Goal: Information Seeking & Learning: Learn about a topic

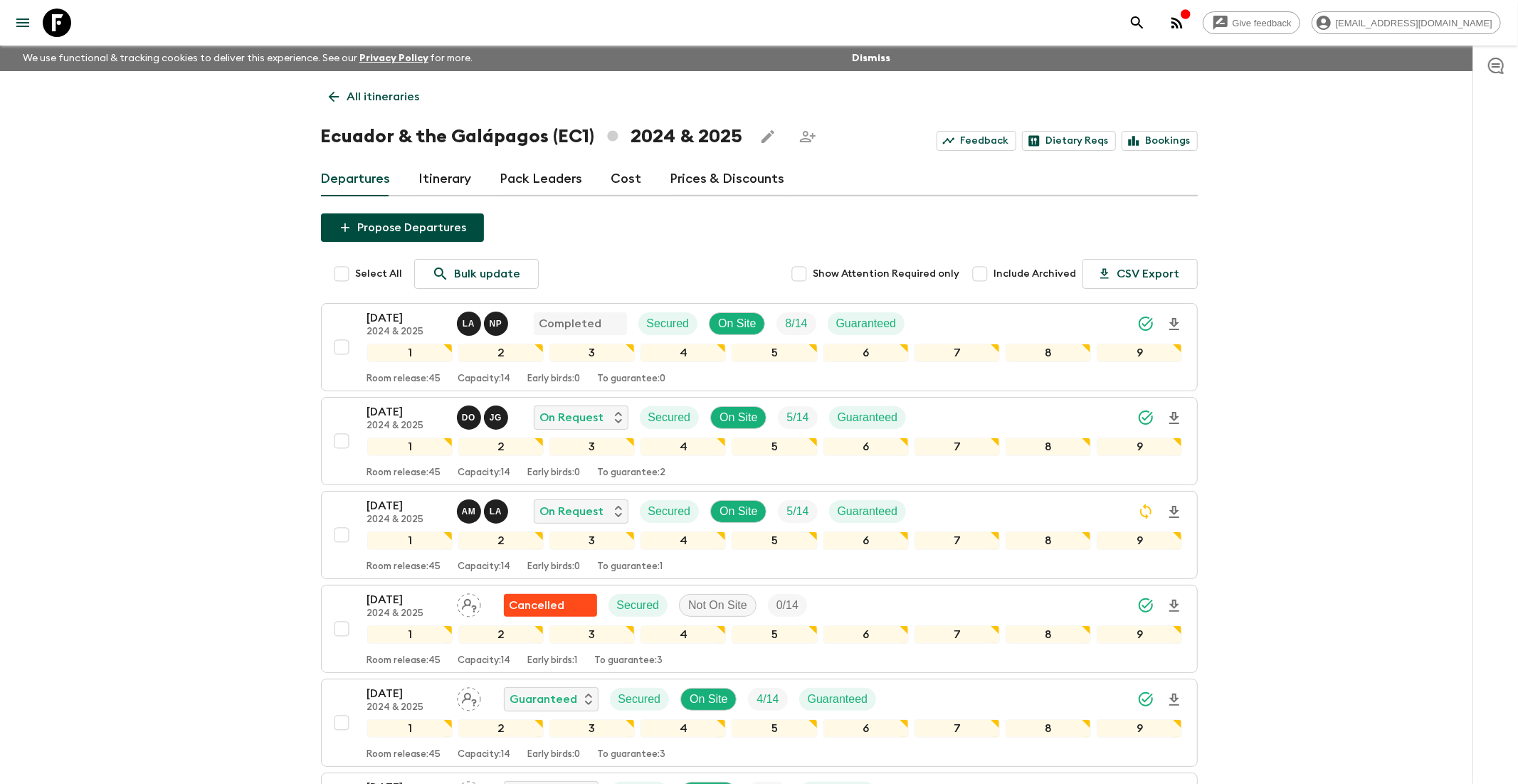
click at [61, 20] on icon at bounding box center [57, 23] width 29 height 29
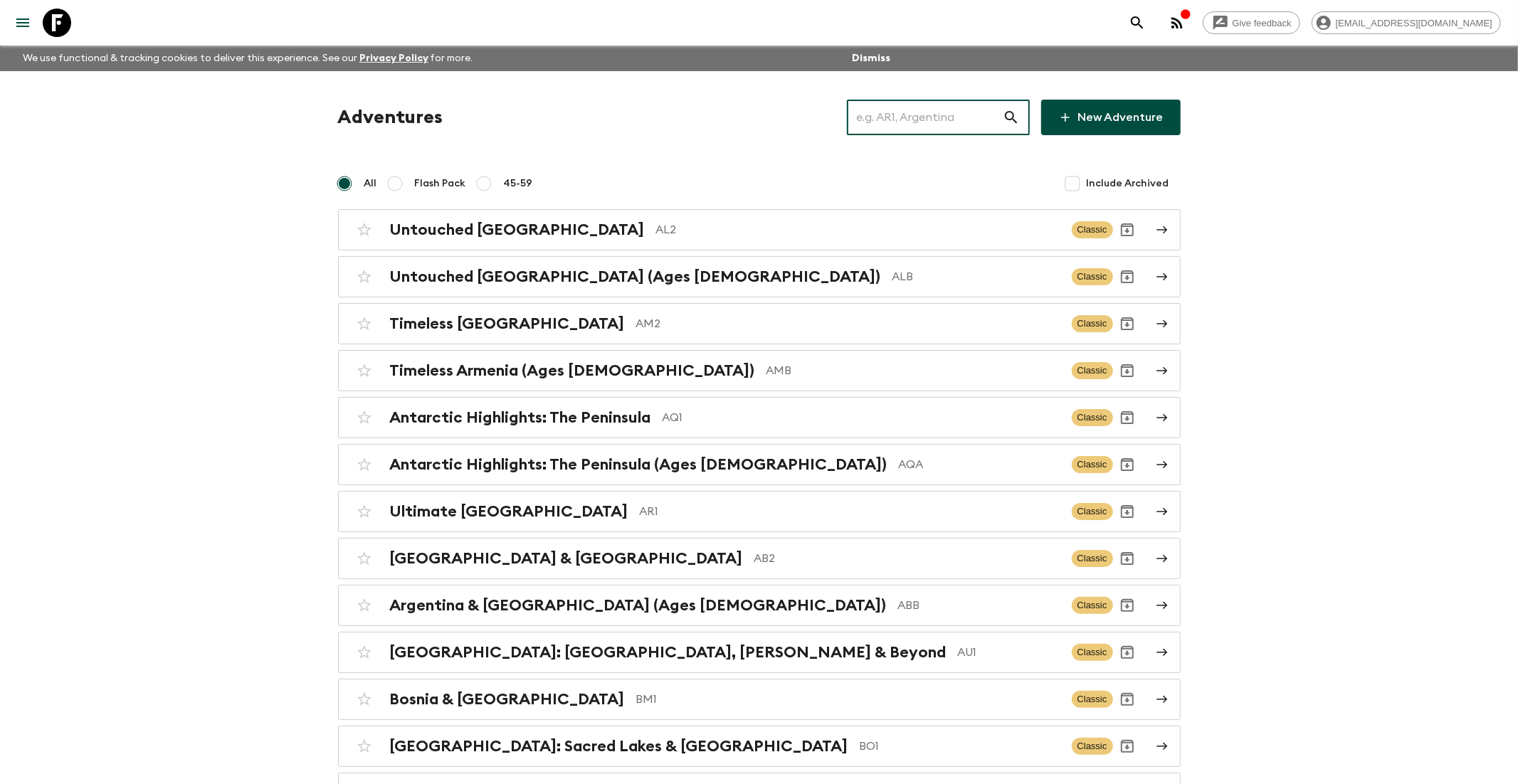
click at [949, 128] on input "text" at bounding box center [925, 118] width 156 height 40
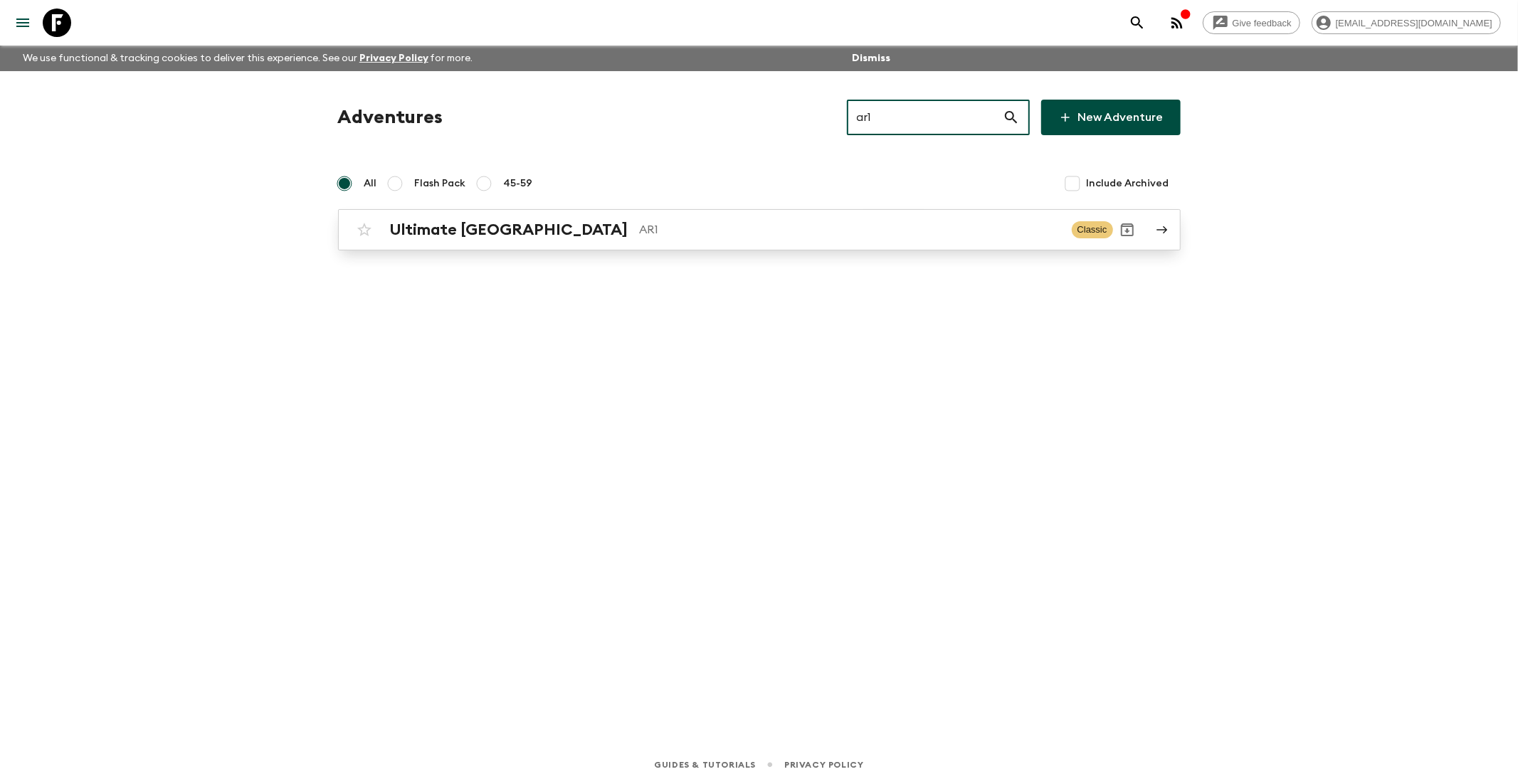
type input "ar1"
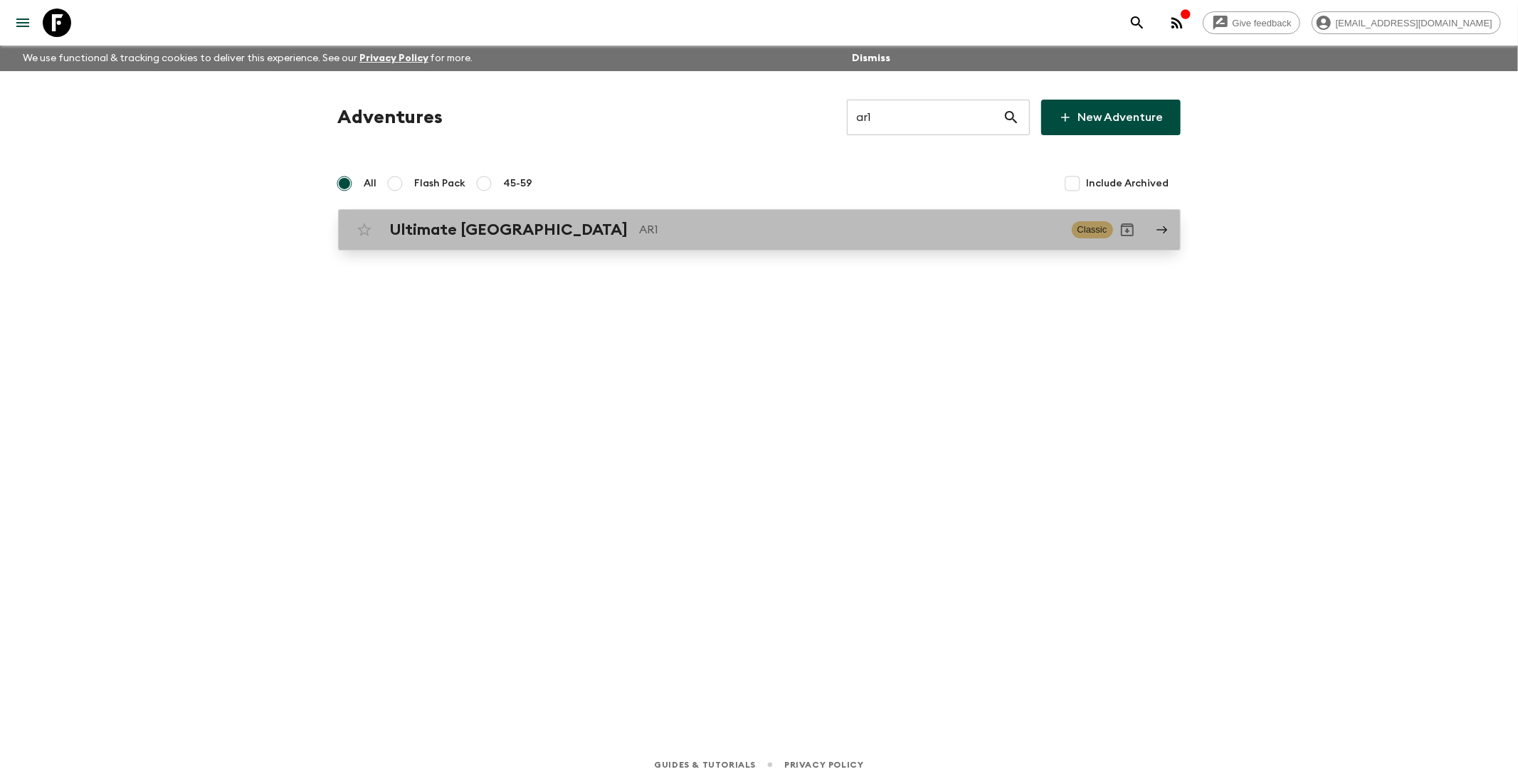
click at [425, 230] on h2 "Ultimate [GEOGRAPHIC_DATA]" at bounding box center [509, 229] width 239 height 19
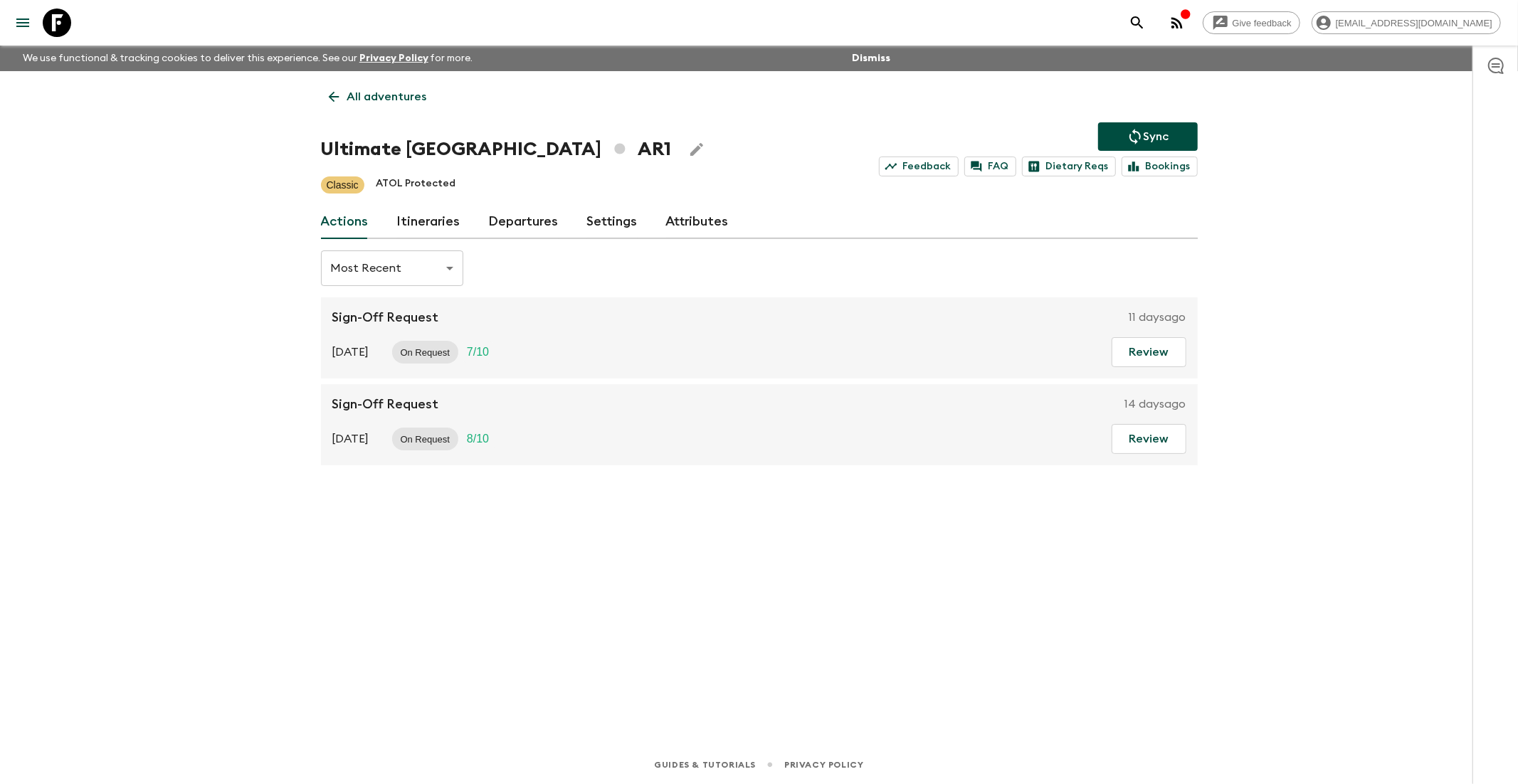
click at [521, 227] on link "Departures" at bounding box center [524, 221] width 70 height 34
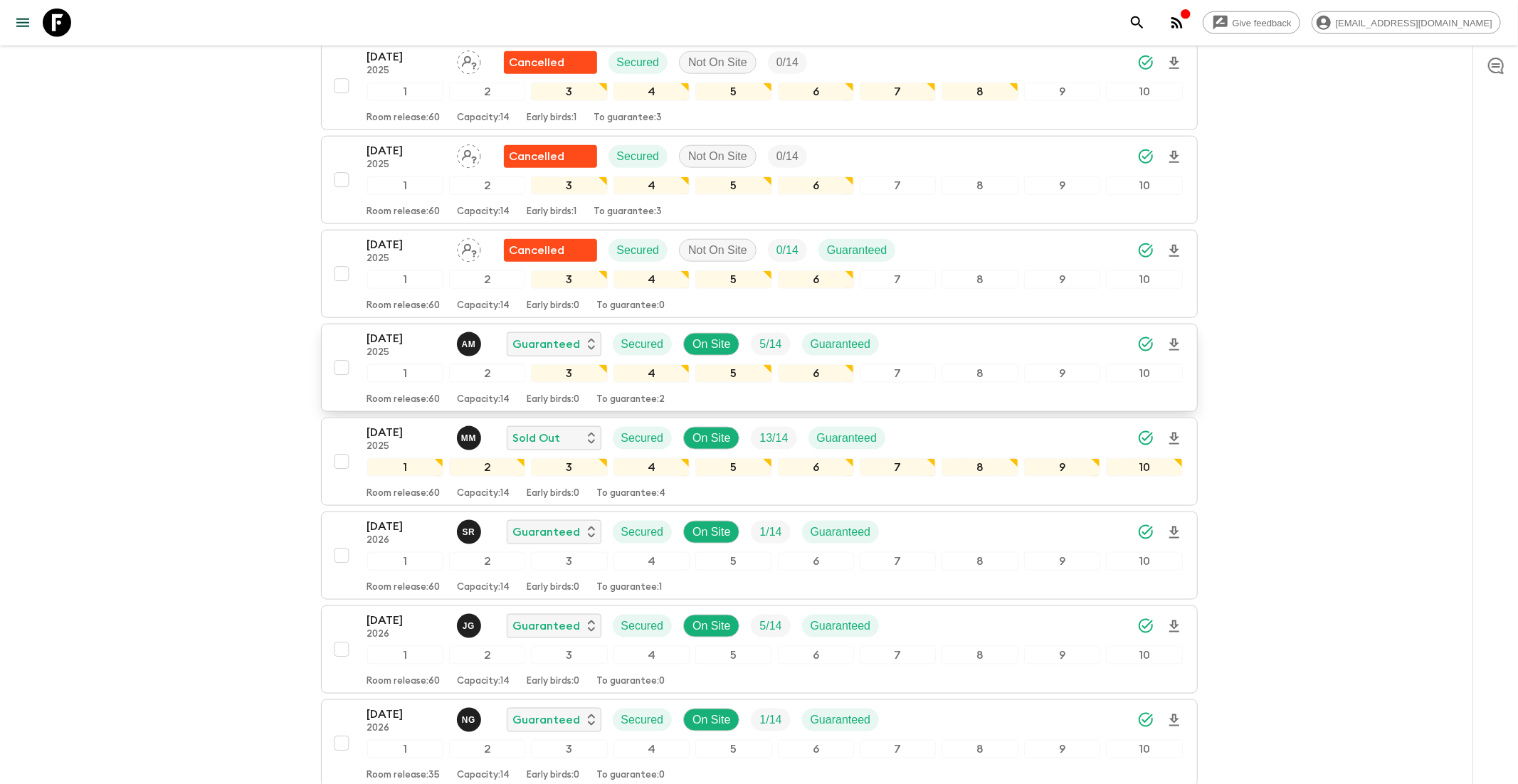
scroll to position [1431, 0]
click at [1146, 24] on icon "search adventures" at bounding box center [1137, 22] width 17 height 17
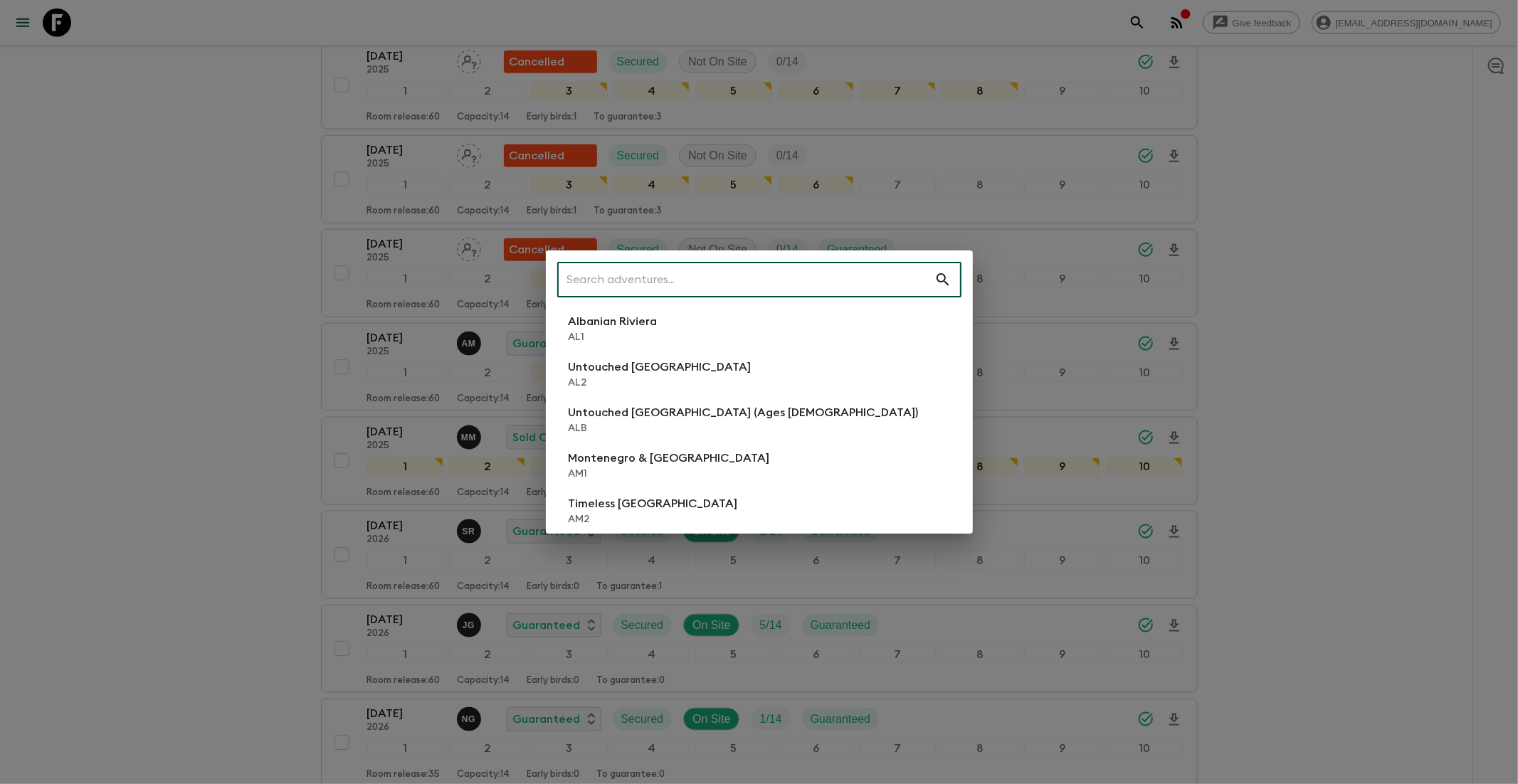
click at [678, 279] on input "text" at bounding box center [746, 279] width 377 height 40
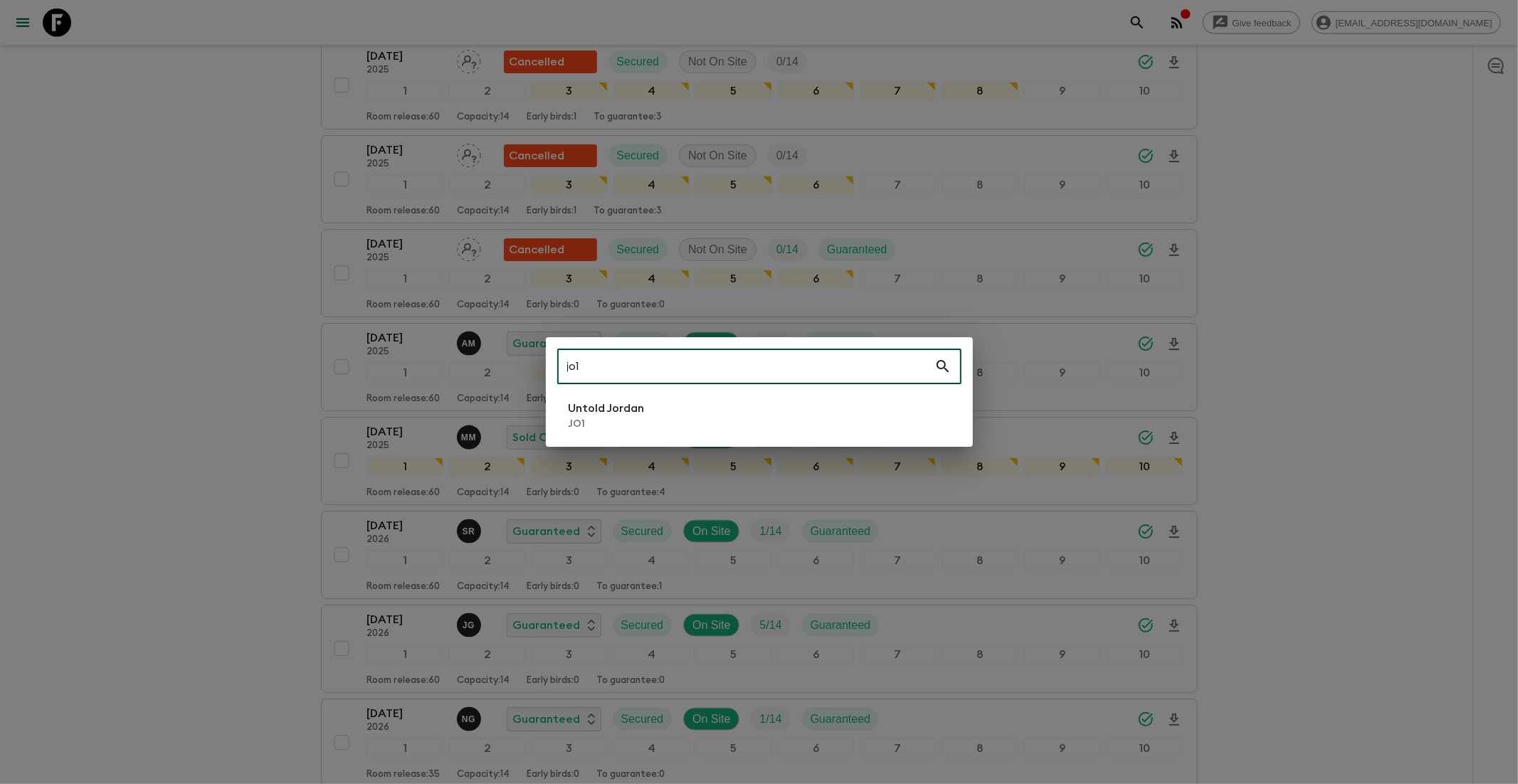
type input "jo1"
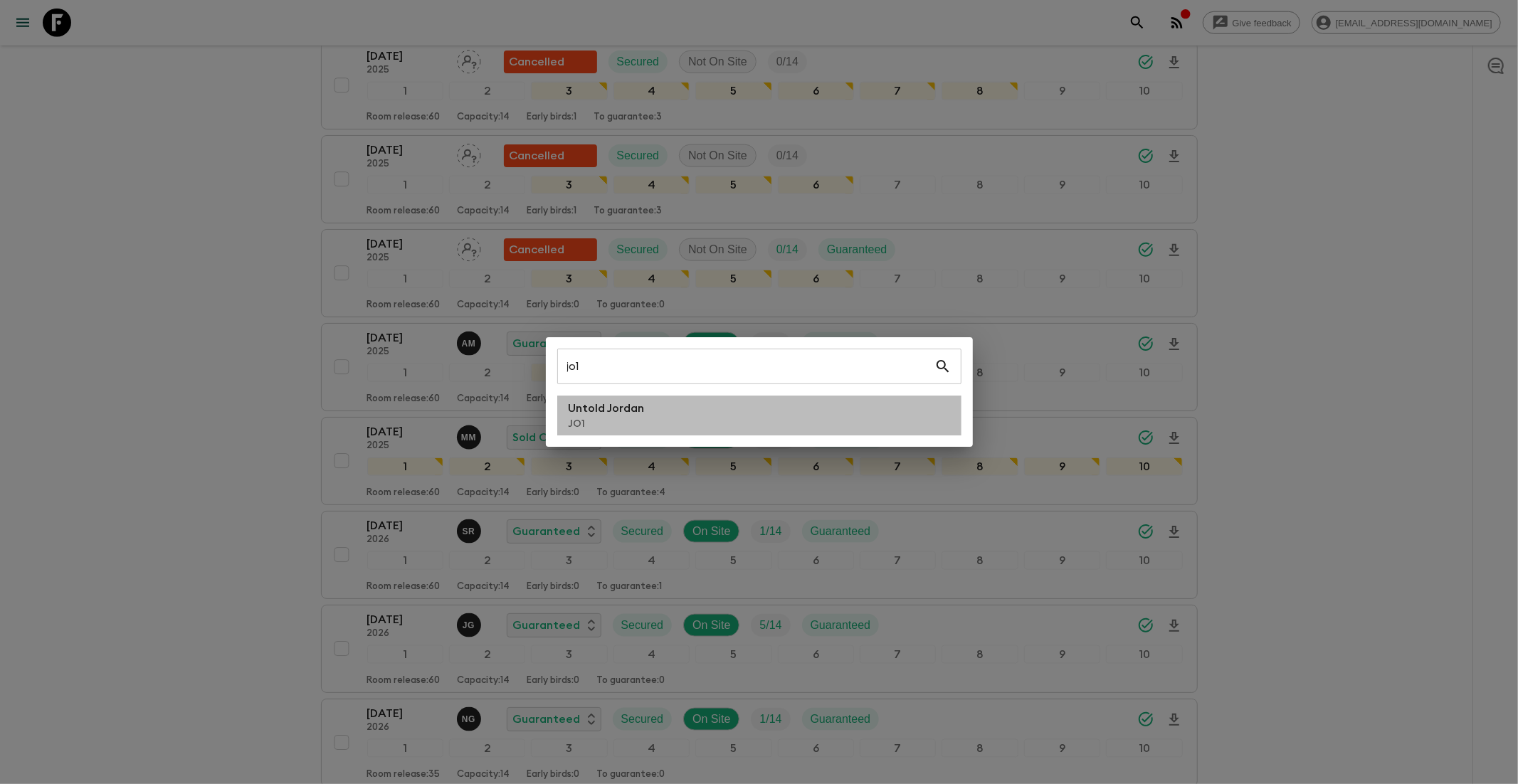
click at [601, 397] on li "Untold Jordan JO1" at bounding box center [759, 415] width 404 height 40
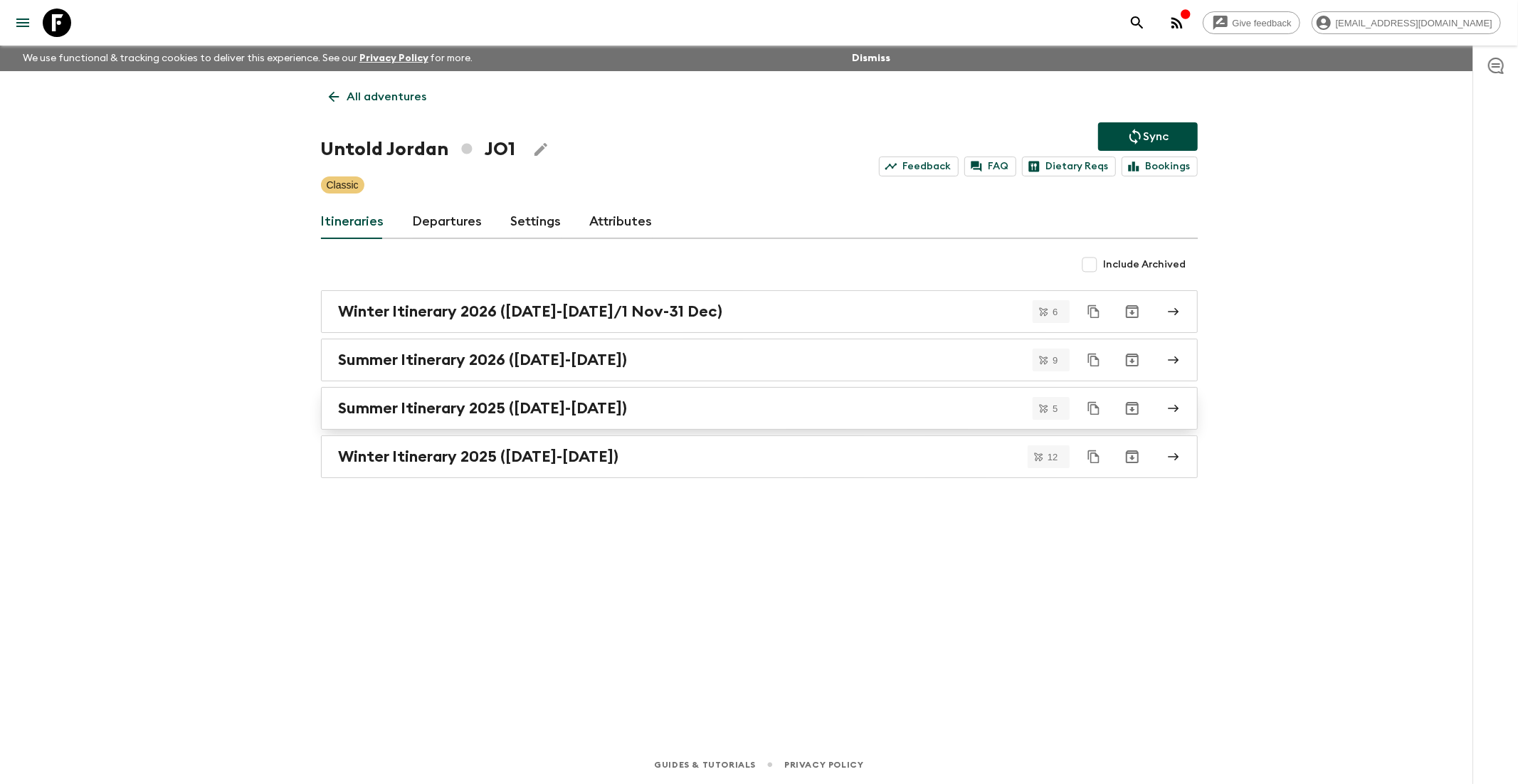
click at [430, 414] on h2 "Summer Itinerary 2025 ([DATE]-[DATE])" at bounding box center [483, 408] width 289 height 19
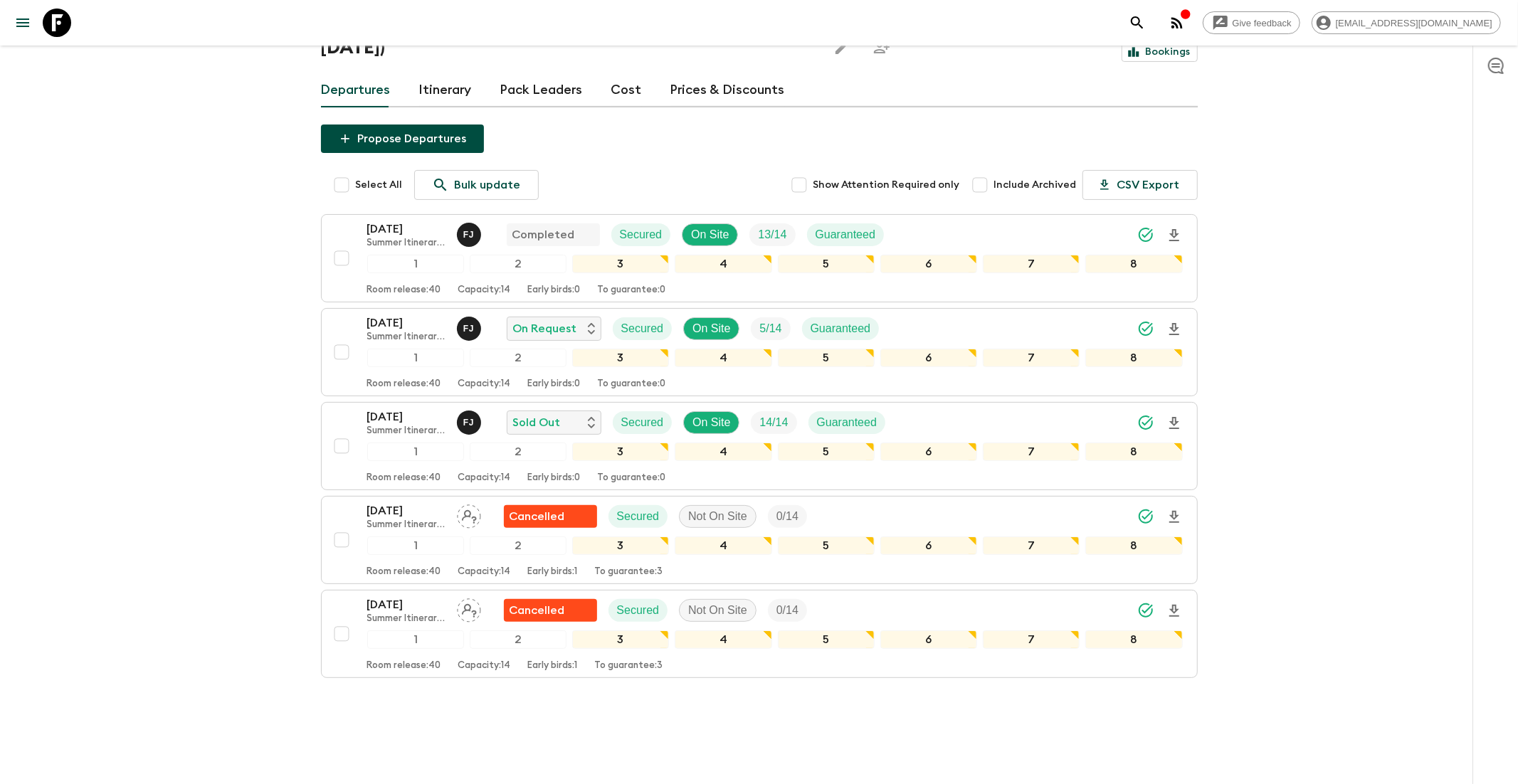
scroll to position [129, 0]
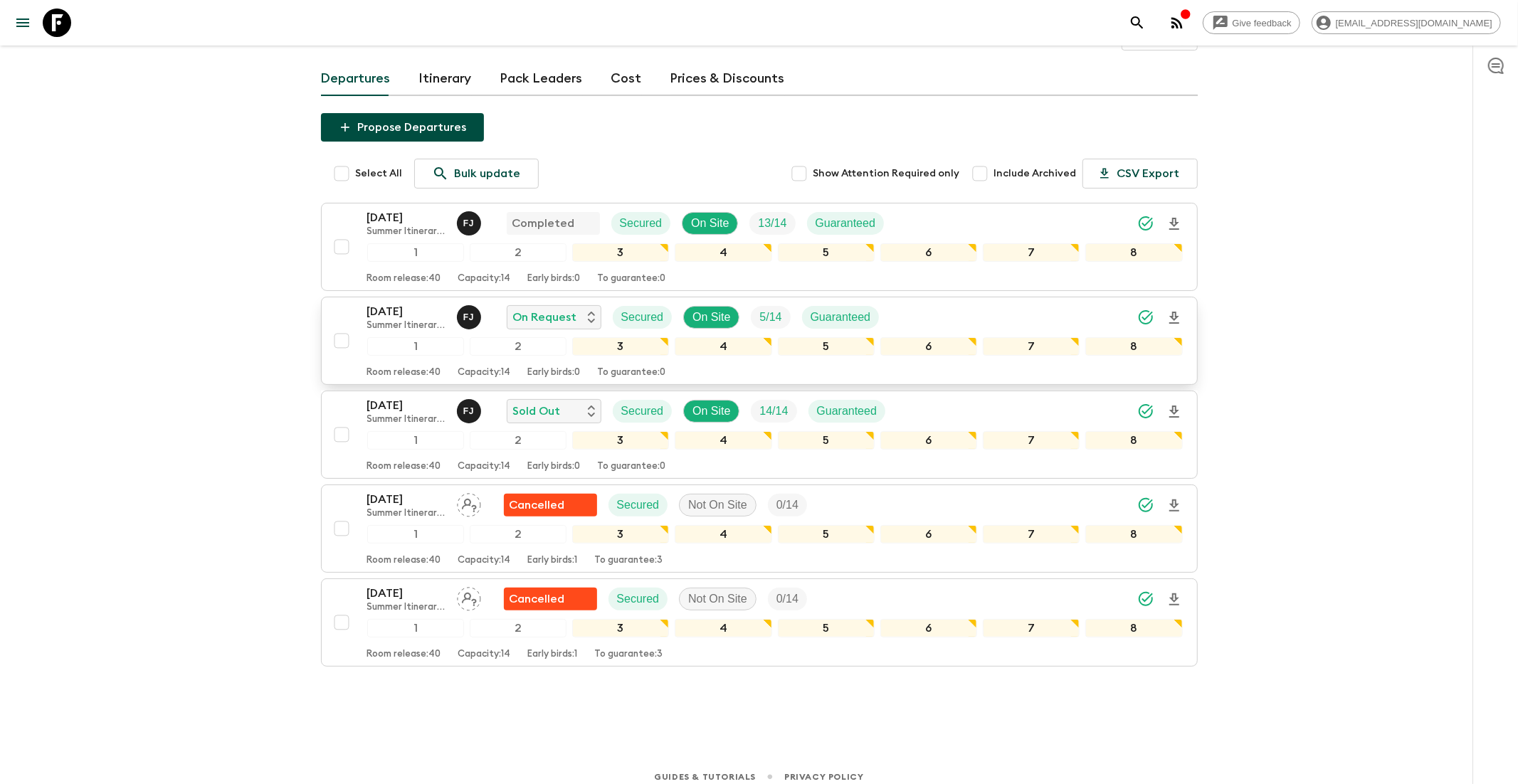
click at [407, 316] on p "[DATE]" at bounding box center [406, 311] width 78 height 17
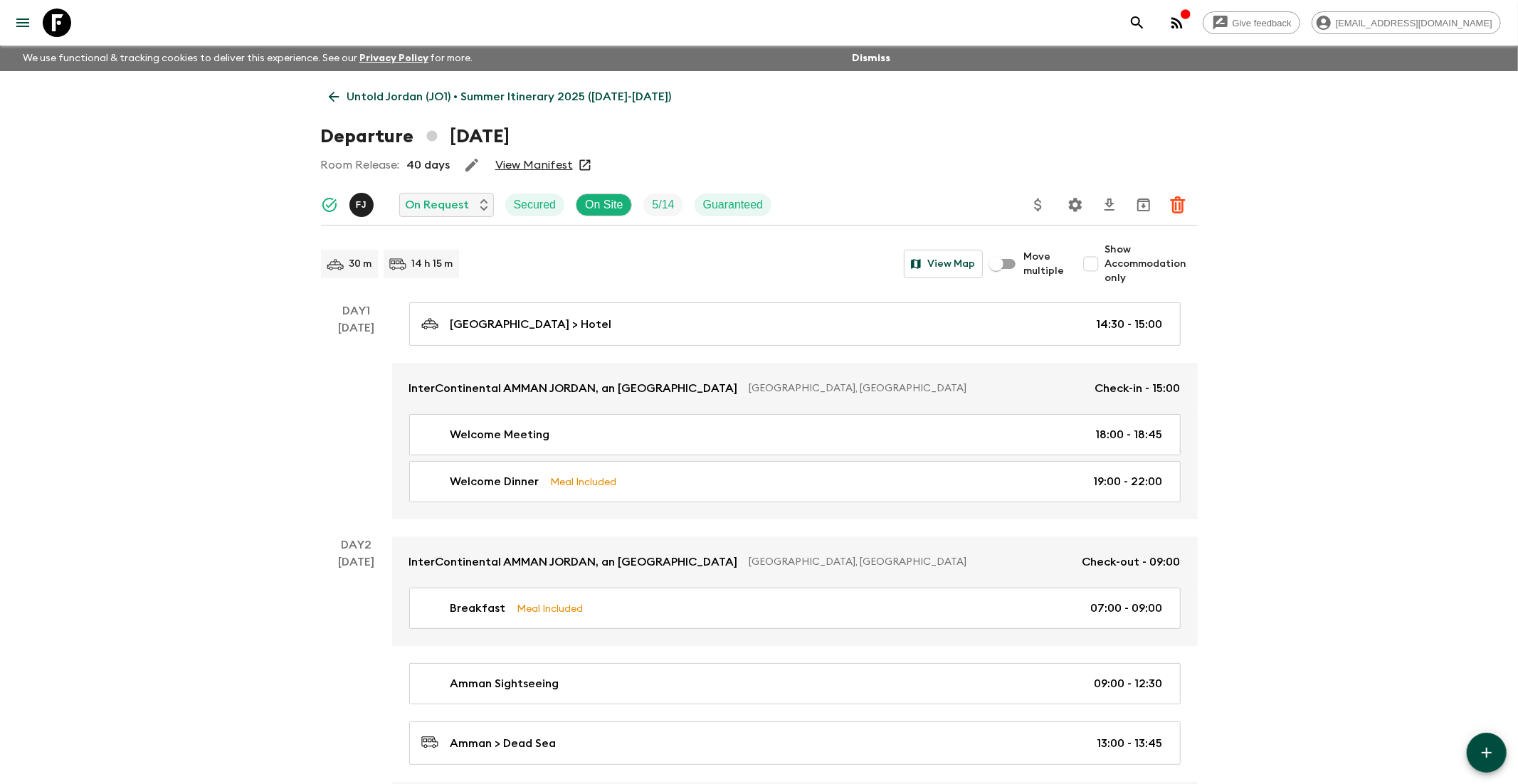
click at [537, 166] on link "View Manifest" at bounding box center [534, 165] width 78 height 14
click at [48, 16] on icon at bounding box center [57, 23] width 29 height 29
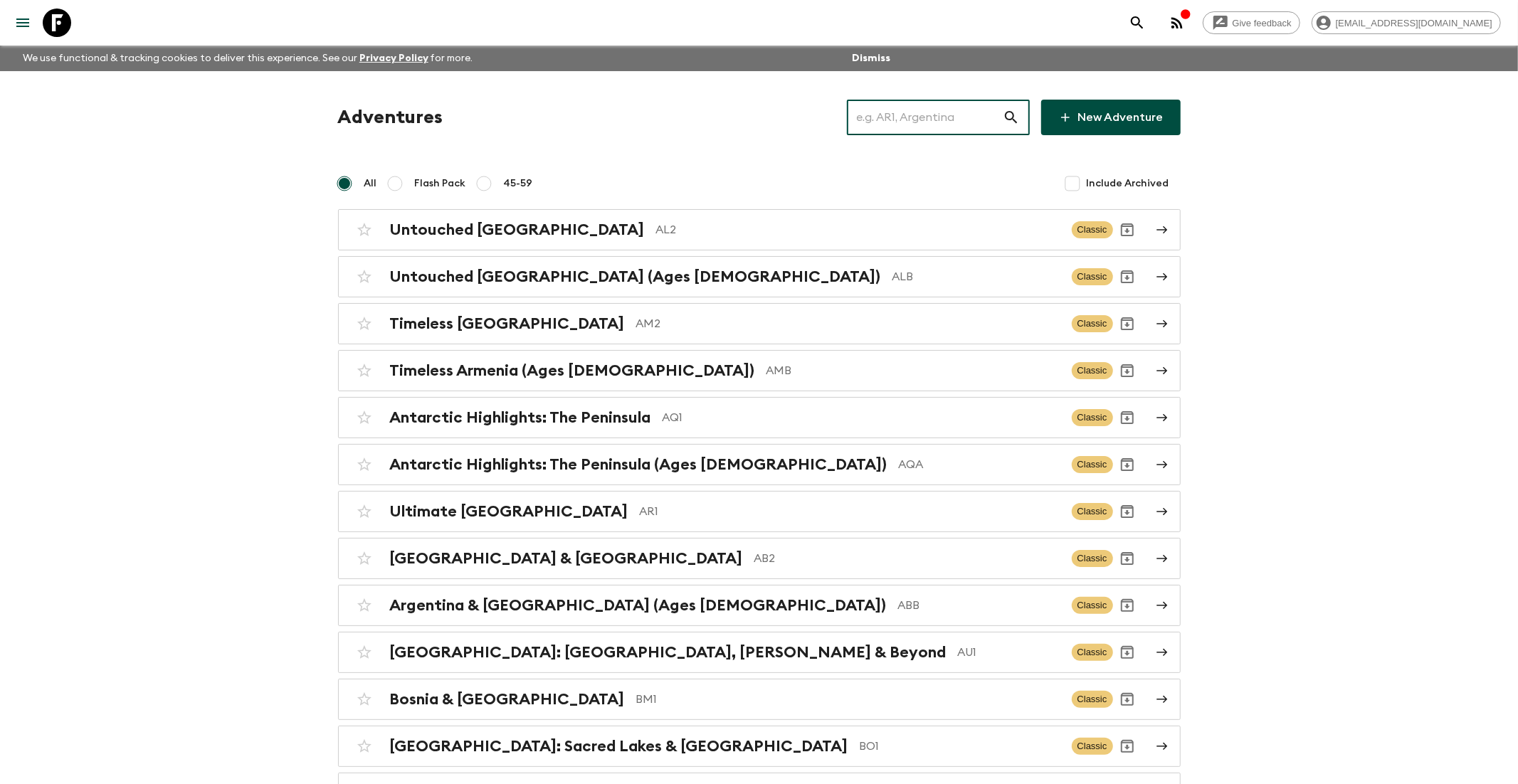
click at [916, 122] on input "text" at bounding box center [925, 118] width 156 height 40
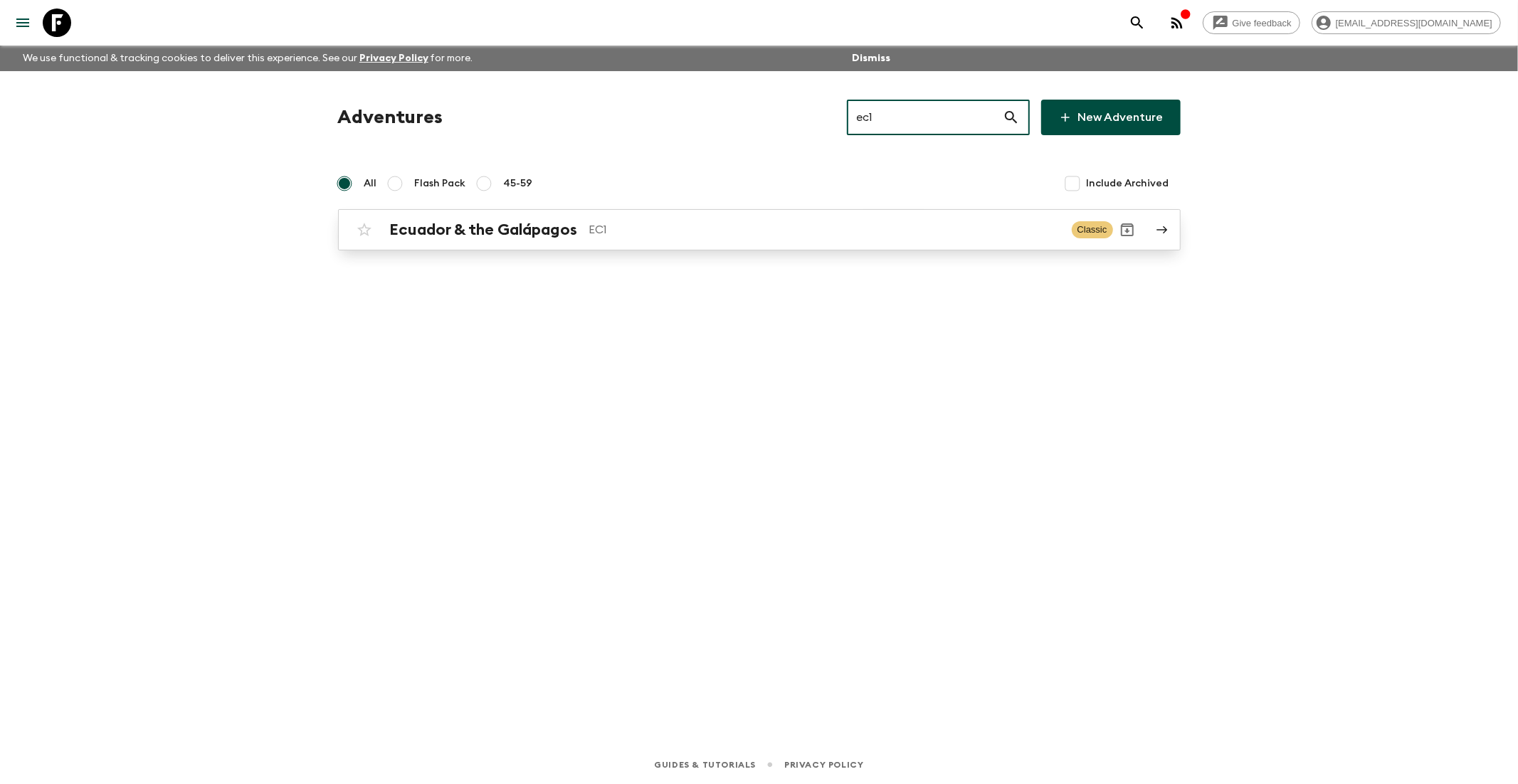
type input "ec1"
click at [520, 246] on link "Ecuador & the Galápagos EC1 Classic" at bounding box center [759, 229] width 842 height 41
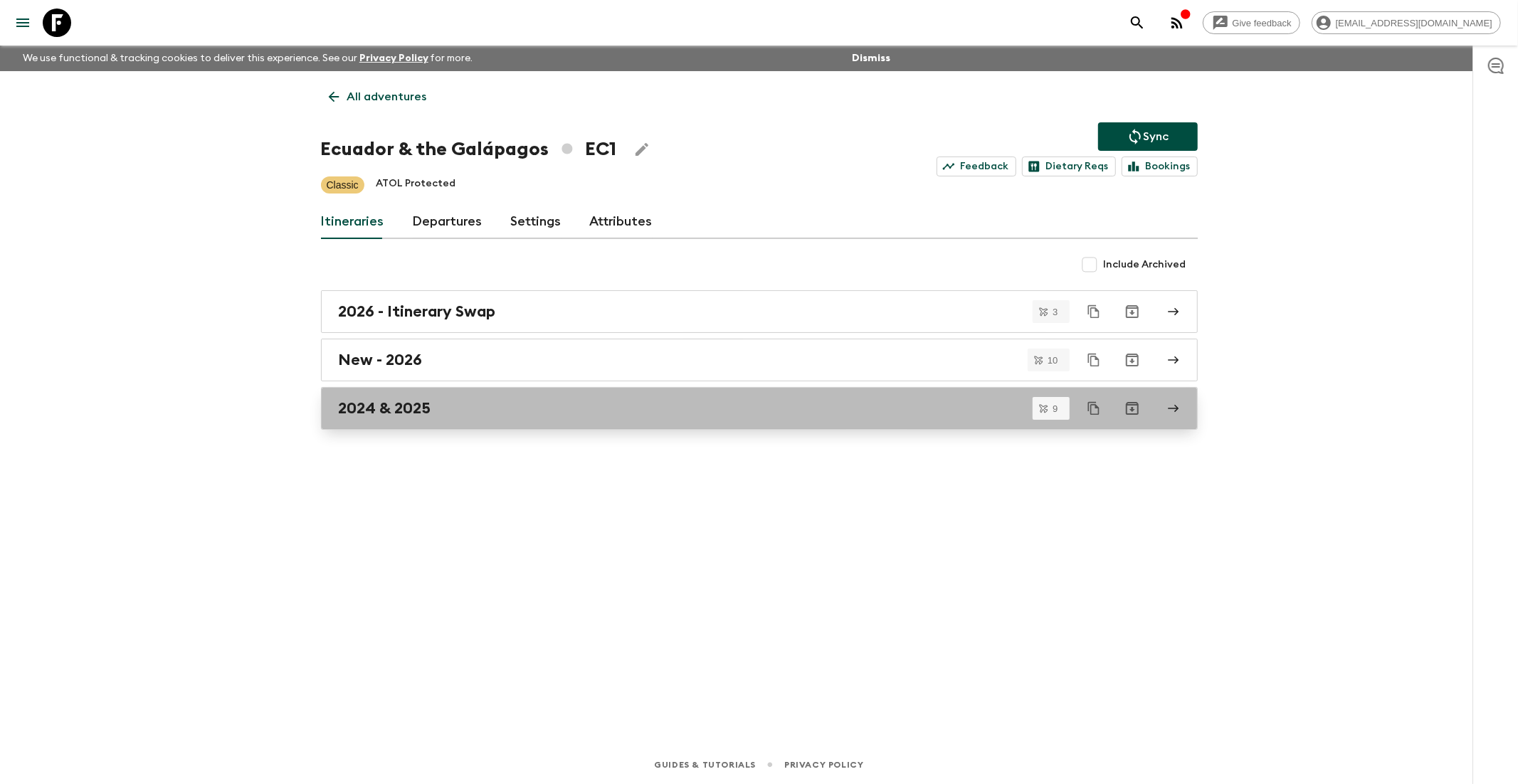
click at [448, 411] on div "2024 & 2025" at bounding box center [746, 408] width 814 height 19
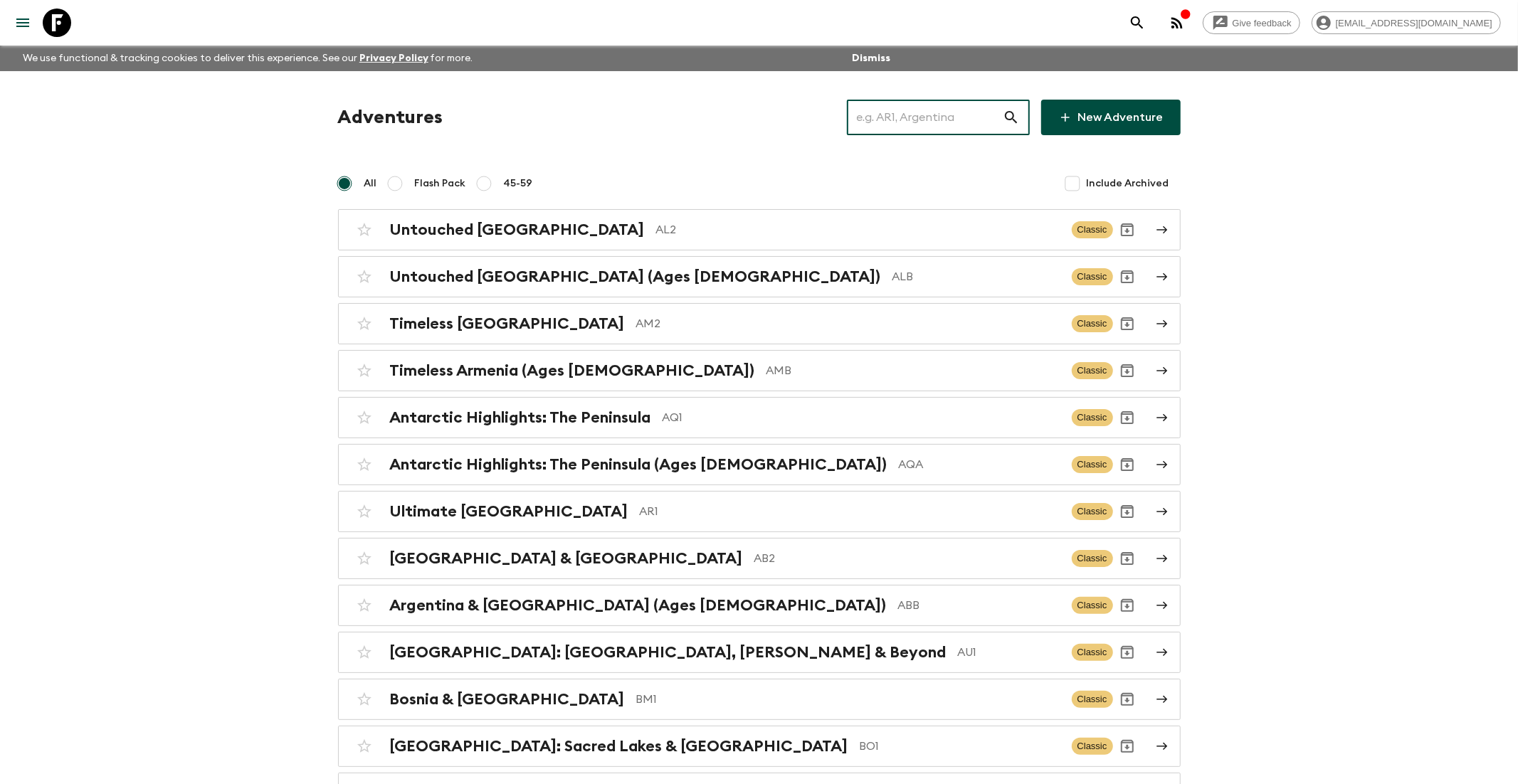
click at [939, 122] on input "text" at bounding box center [925, 118] width 156 height 40
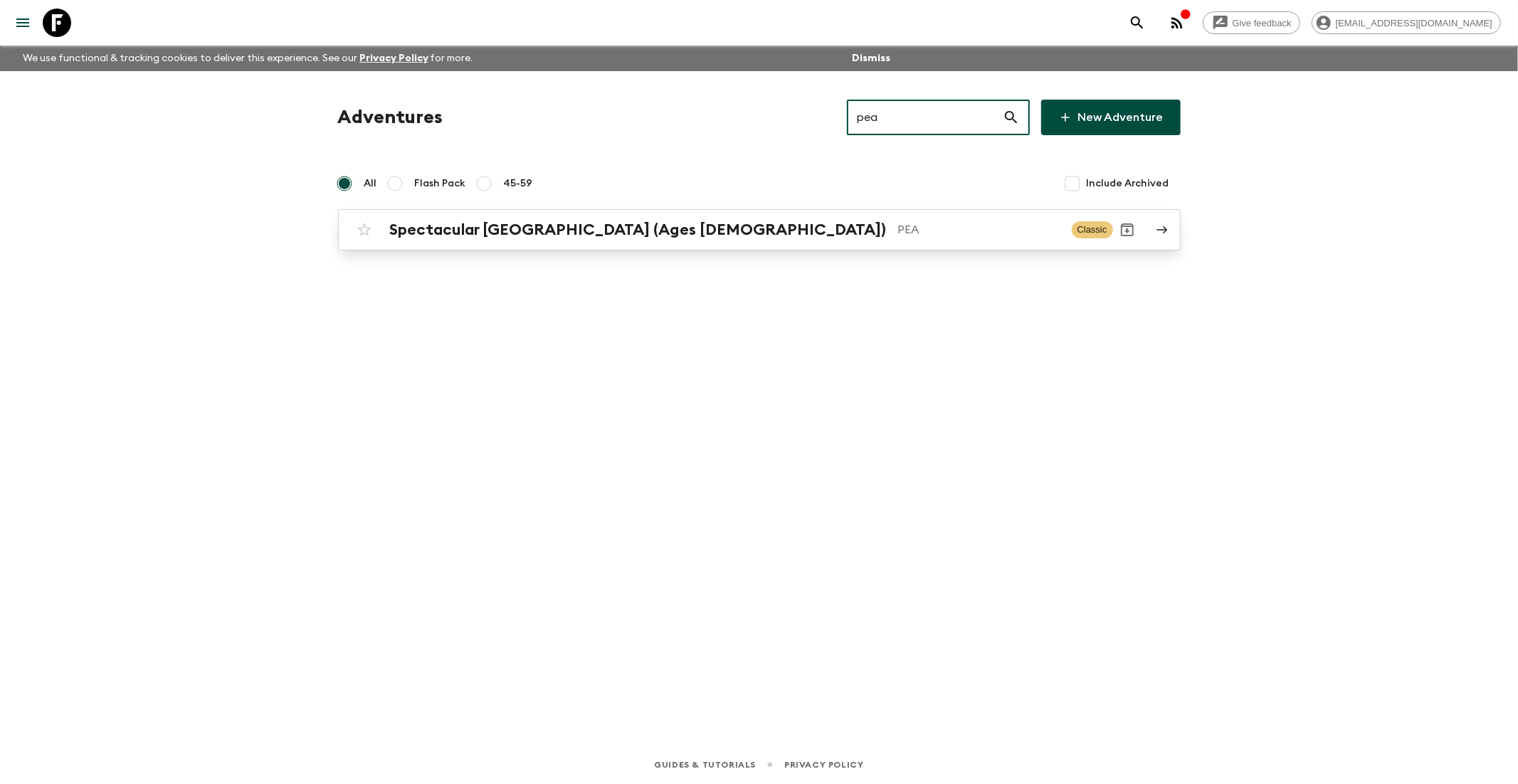
type input "pea"
click at [470, 235] on h2 "Spectacular [GEOGRAPHIC_DATA] (Ages [DEMOGRAPHIC_DATA])" at bounding box center [639, 229] width 497 height 19
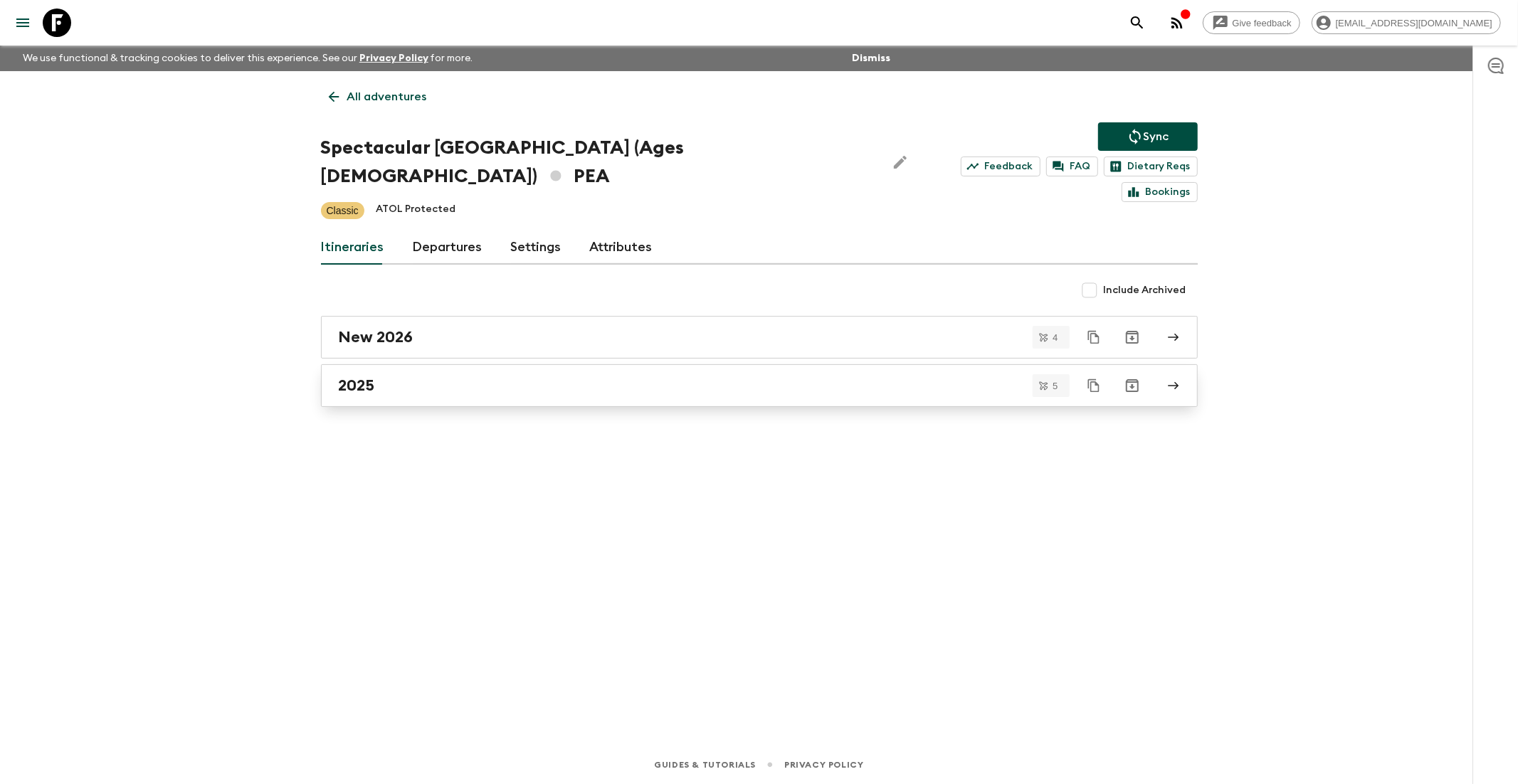
click at [366, 376] on h2 "2025" at bounding box center [356, 385] width 36 height 19
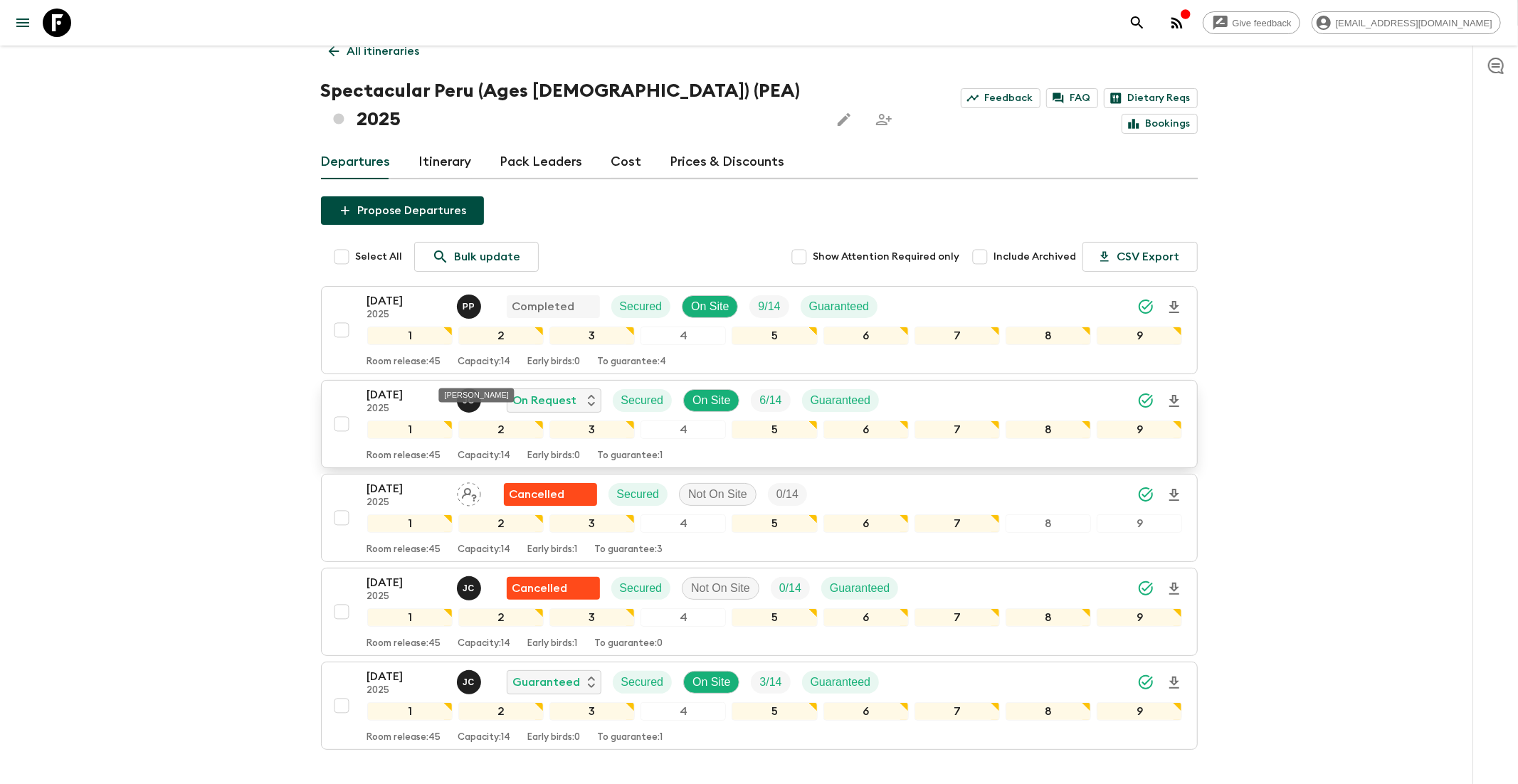
scroll to position [52, 0]
